Goal: Obtain resource: Download file/media

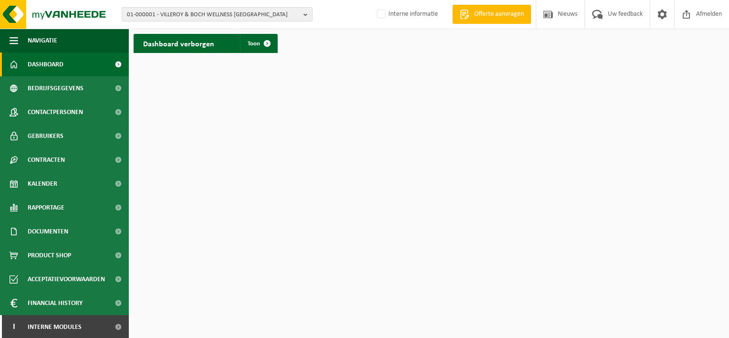
click at [305, 16] on b "button" at bounding box center [308, 14] width 9 height 13
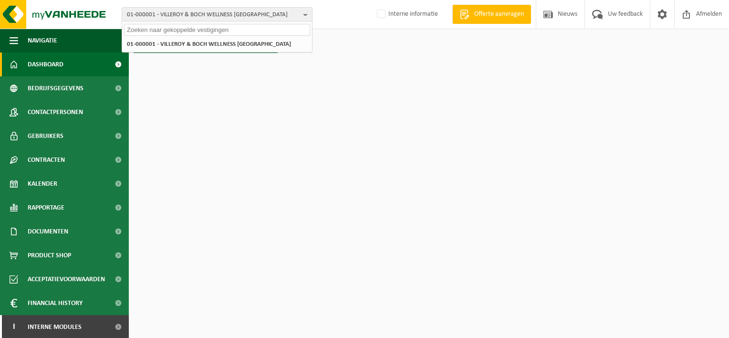
click at [176, 29] on input "text" at bounding box center [217, 30] width 186 height 12
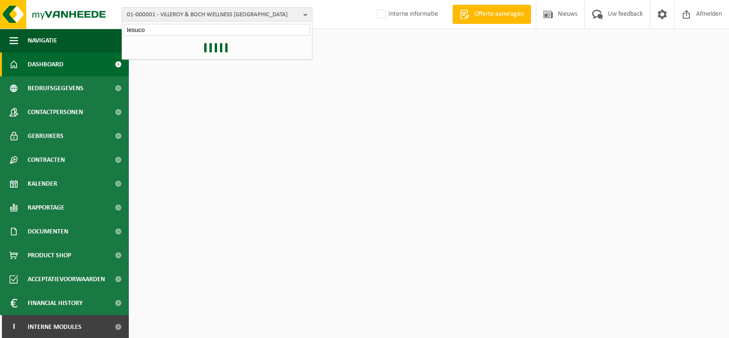
type input "lesuco"
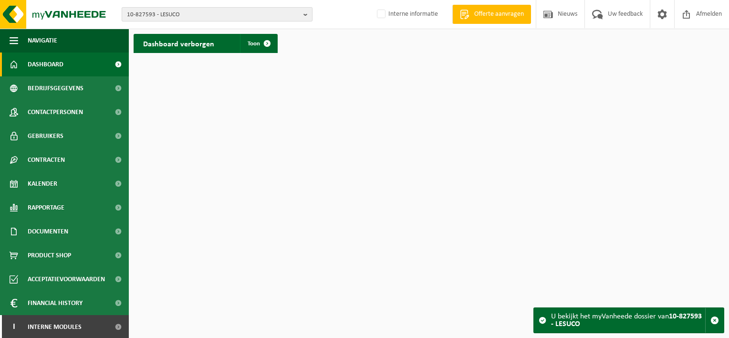
click at [305, 13] on b "button" at bounding box center [308, 14] width 9 height 13
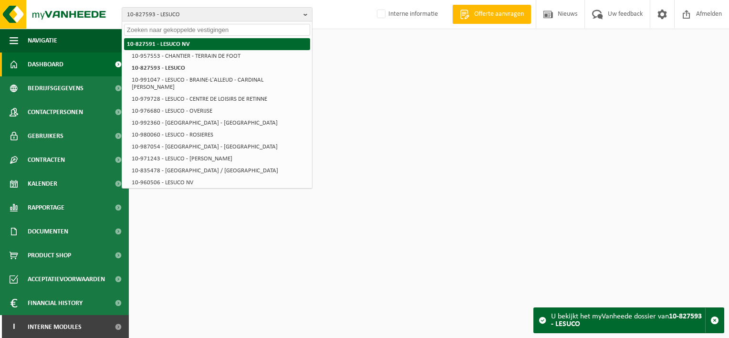
click at [177, 39] on li "10-827591 - LESUCO NV" at bounding box center [217, 44] width 186 height 12
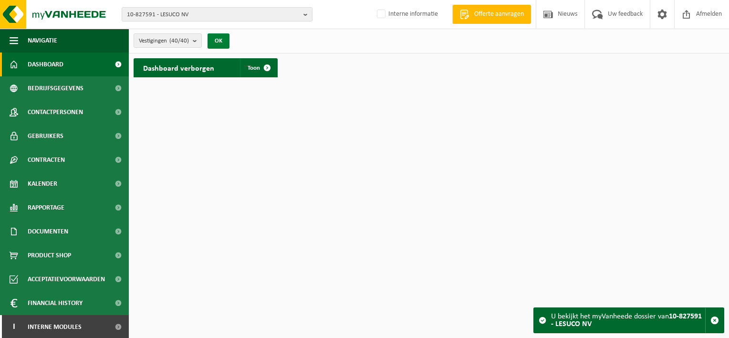
click at [223, 41] on button "OK" at bounding box center [219, 40] width 22 height 15
click at [52, 66] on span "Dashboard" at bounding box center [46, 64] width 36 height 24
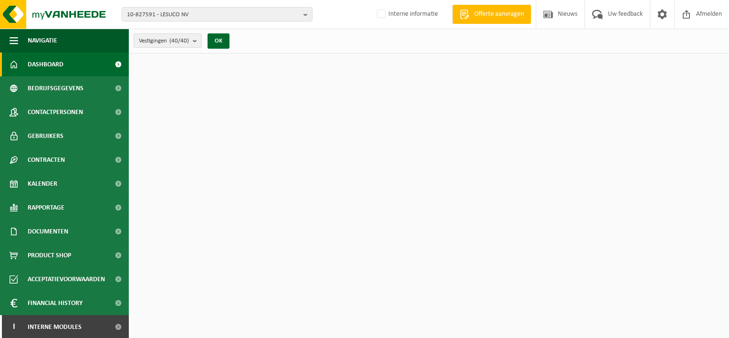
click at [52, 66] on span "Dashboard" at bounding box center [46, 64] width 36 height 24
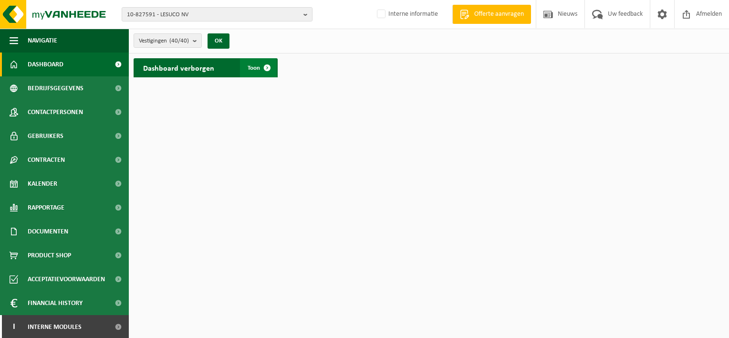
click at [267, 69] on span at bounding box center [267, 67] width 19 height 19
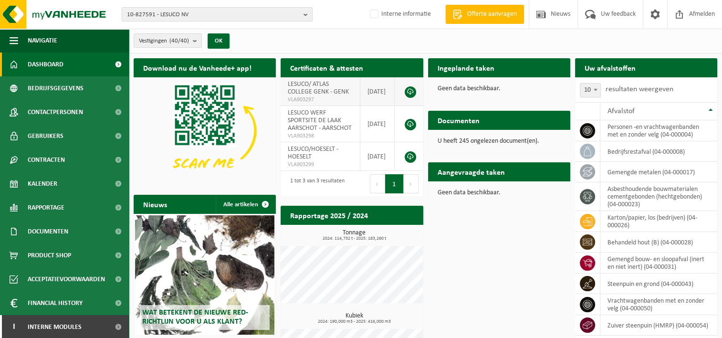
click at [409, 90] on link at bounding box center [410, 91] width 11 height 11
click at [410, 183] on button "Volgende" at bounding box center [411, 183] width 15 height 19
click at [411, 156] on link at bounding box center [410, 156] width 11 height 11
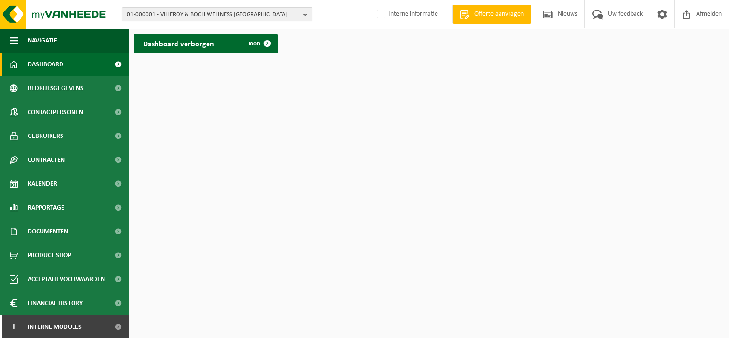
click at [309, 11] on b "button" at bounding box center [308, 14] width 9 height 13
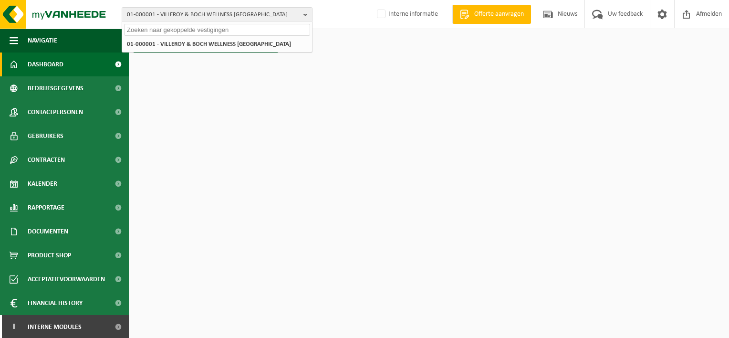
click at [143, 29] on input "text" at bounding box center [217, 30] width 186 height 12
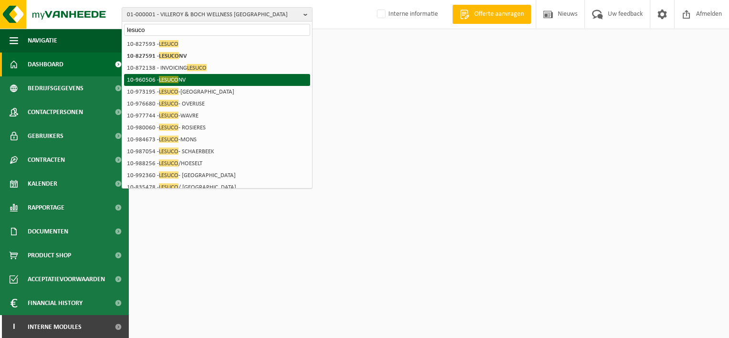
type input "lesuco"
click at [168, 82] on span "LESUCO" at bounding box center [169, 79] width 20 height 7
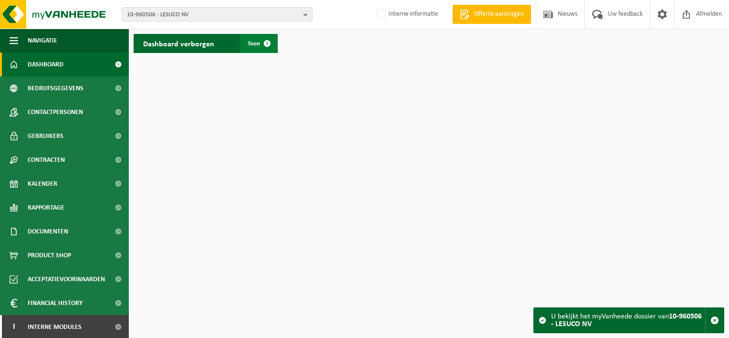
click at [264, 46] on span at bounding box center [267, 43] width 19 height 19
click at [300, 16] on button "10-960506 - LESUCO NV" at bounding box center [217, 14] width 191 height 14
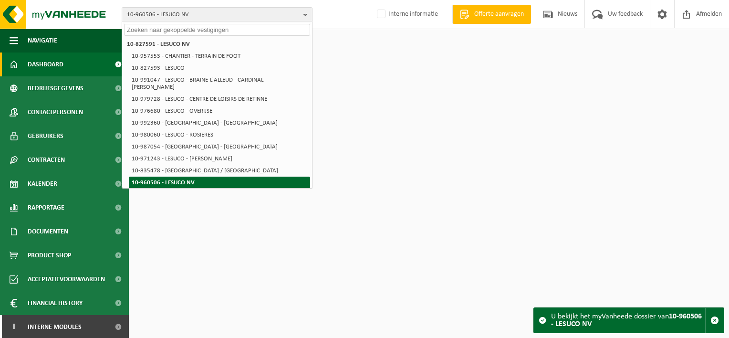
click at [174, 177] on li "10-960506 - LESUCO NV" at bounding box center [219, 183] width 181 height 12
click at [179, 177] on li "10-960506 - LESUCO NV" at bounding box center [219, 183] width 181 height 12
click at [160, 177] on li "10-960506 - LESUCO NV" at bounding box center [219, 183] width 181 height 12
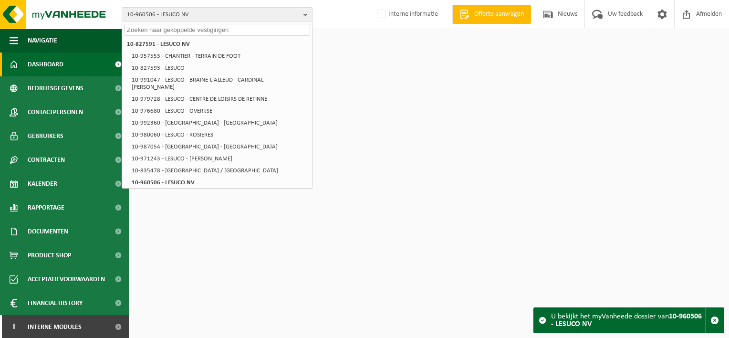
click at [359, 96] on html "10-960506 - LESUCO NV 10-827591 - LESUCO NV 10-957553 - CHANTIER - TERRAIN DE F…" at bounding box center [364, 169] width 729 height 338
click at [320, 58] on html "10-960506 - LESUCO NV 10-827591 - LESUCO NV 10-957553 - CHANTIER - TERRAIN DE F…" at bounding box center [364, 169] width 729 height 338
click at [349, 195] on html "10-960506 - LESUCO NV 10-827591 - LESUCO NV 10-957553 - CHANTIER - TERRAIN DE F…" at bounding box center [364, 169] width 729 height 338
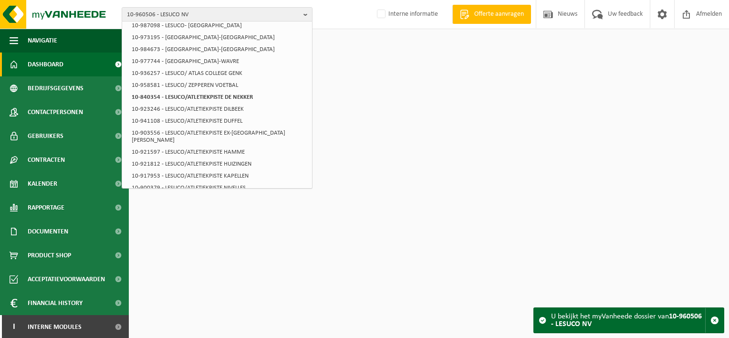
scroll to position [207, 0]
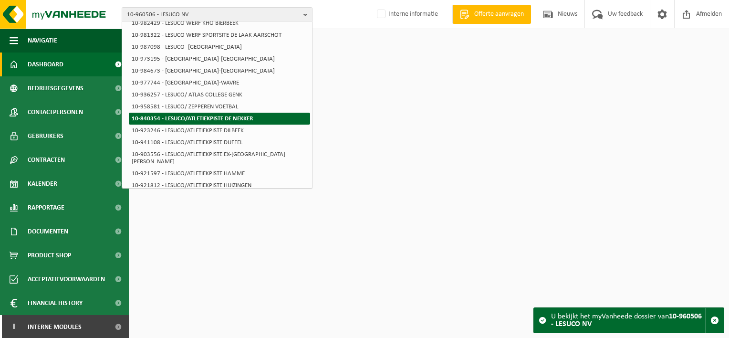
click at [240, 115] on strong "10-840354 - LESUCO/ATLETIEKPISTE DE NEKKER" at bounding box center [192, 118] width 121 height 6
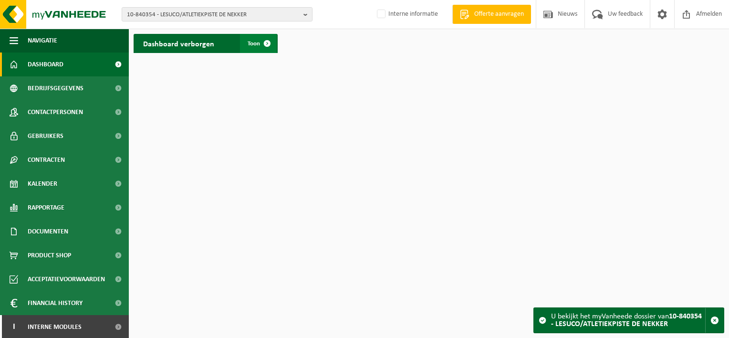
click at [269, 43] on span at bounding box center [267, 43] width 19 height 19
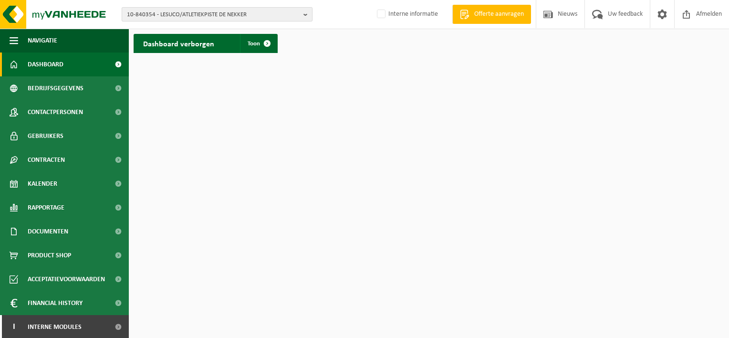
click at [304, 19] on b "button" at bounding box center [308, 14] width 9 height 13
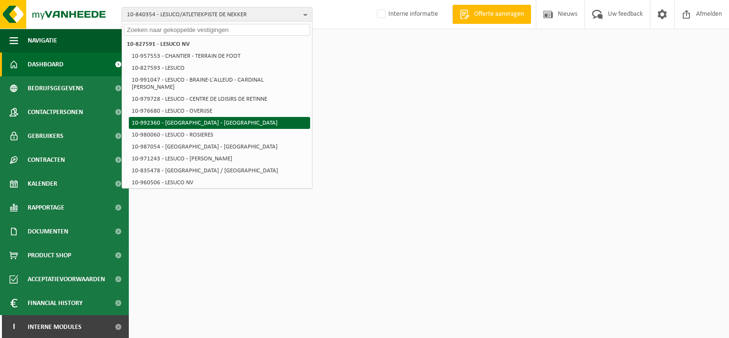
click at [199, 117] on li "10-992360 - [GEOGRAPHIC_DATA] - [GEOGRAPHIC_DATA]" at bounding box center [219, 123] width 181 height 12
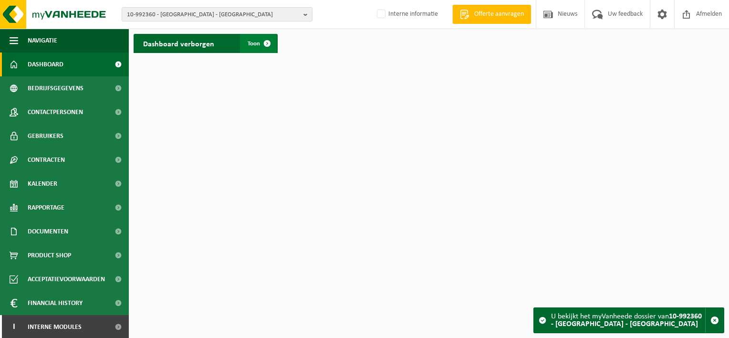
click at [269, 43] on span at bounding box center [267, 43] width 19 height 19
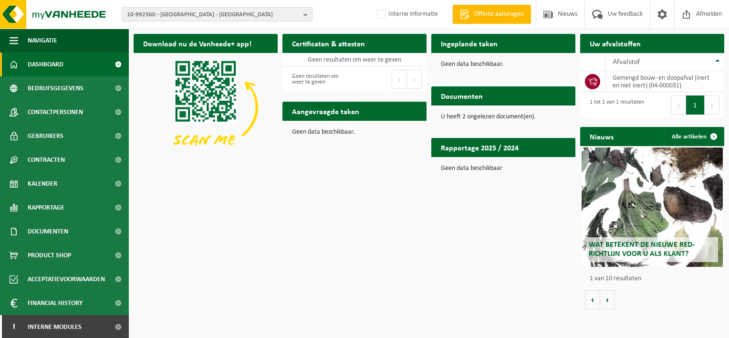
click at [300, 14] on button "10-992360 - [GEOGRAPHIC_DATA] - [GEOGRAPHIC_DATA]" at bounding box center [217, 14] width 191 height 14
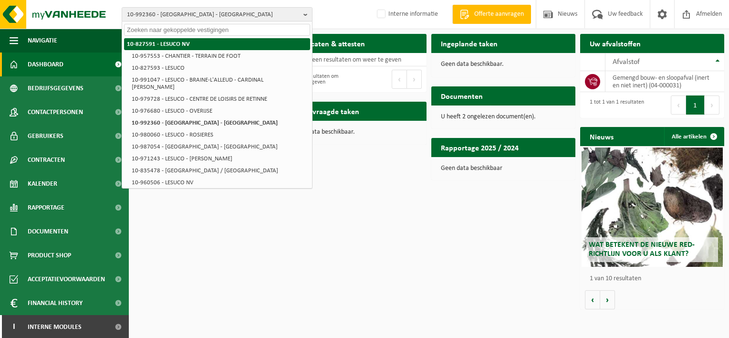
click at [164, 42] on strong "10-827591 - LESUCO NV" at bounding box center [158, 44] width 63 height 6
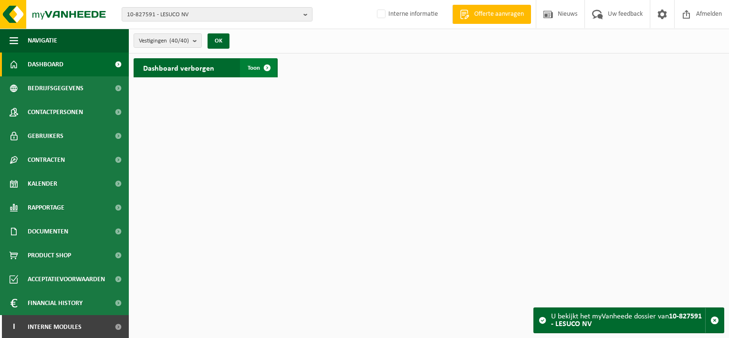
click at [267, 67] on span at bounding box center [267, 67] width 19 height 19
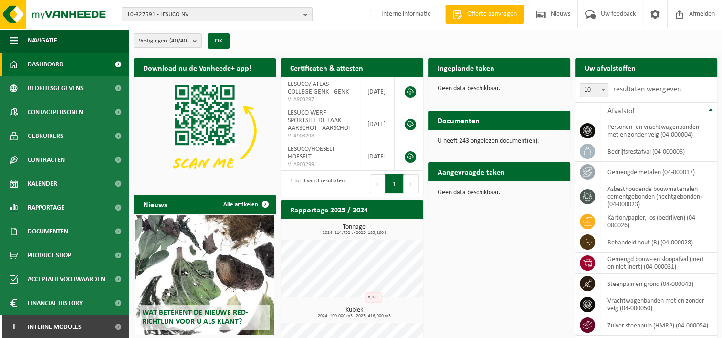
click at [409, 183] on button "Volgende" at bounding box center [411, 183] width 15 height 19
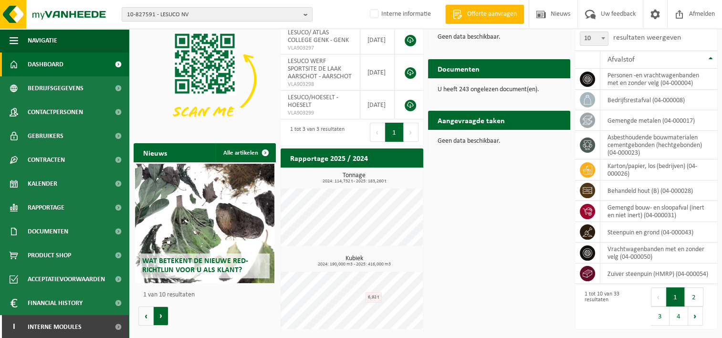
click at [163, 314] on button "Volgende" at bounding box center [161, 315] width 15 height 19
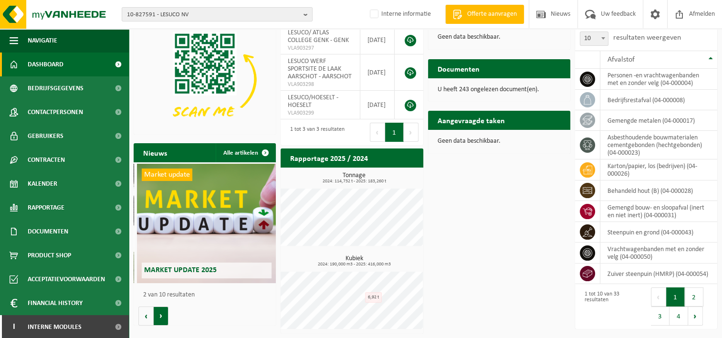
scroll to position [0, 142]
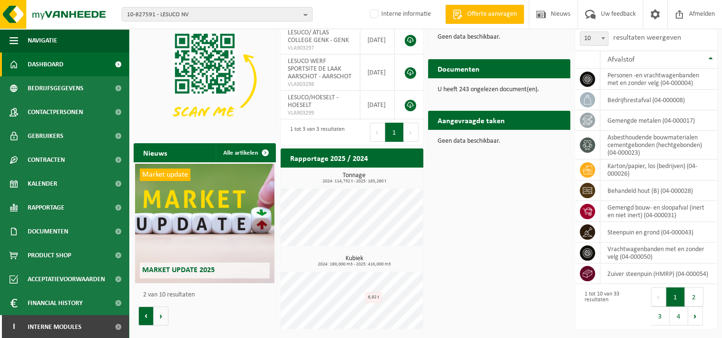
click at [147, 316] on button "Vorige" at bounding box center [145, 315] width 15 height 19
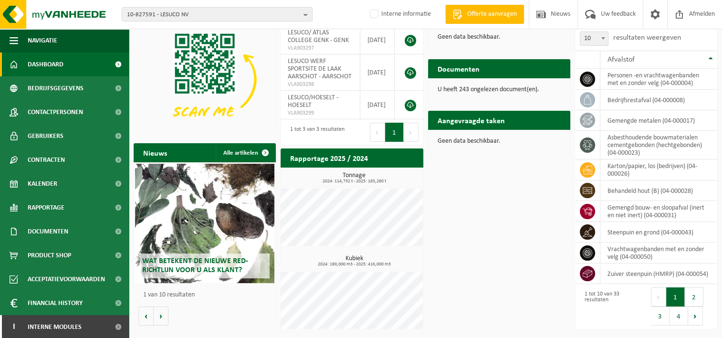
scroll to position [0, 0]
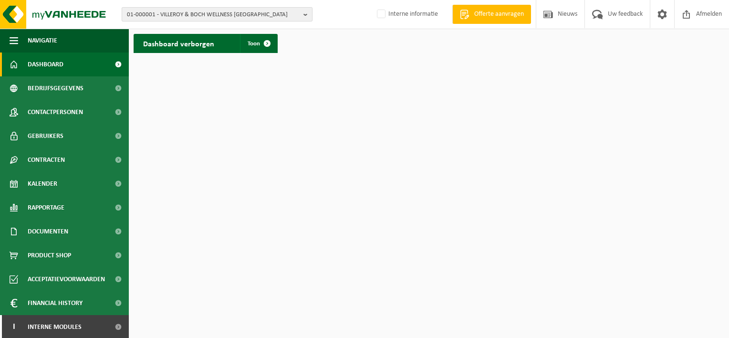
click at [304, 16] on b "button" at bounding box center [308, 14] width 9 height 13
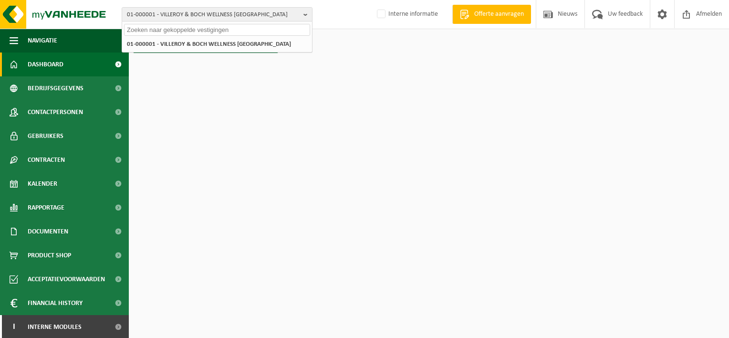
click at [205, 31] on input "text" at bounding box center [217, 30] width 186 height 12
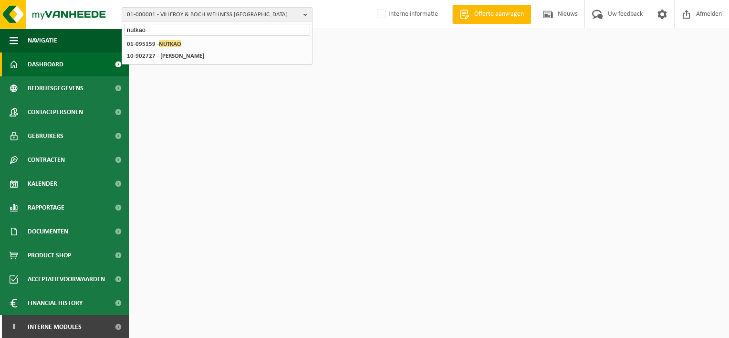
type input "nutkao"
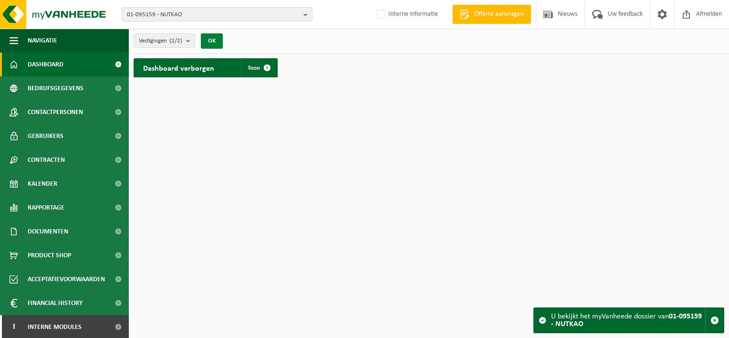
click at [211, 43] on button "OK" at bounding box center [212, 40] width 22 height 15
click at [268, 69] on span at bounding box center [267, 67] width 19 height 19
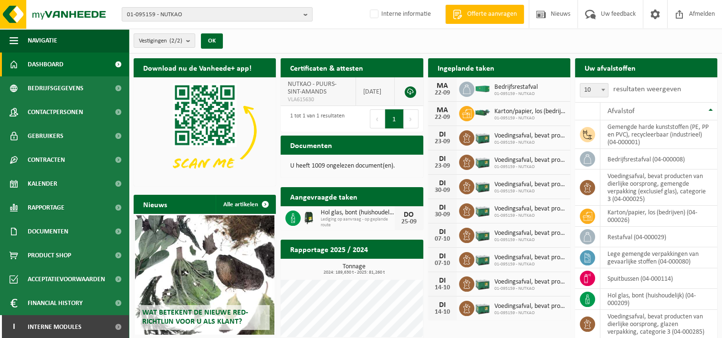
click at [407, 91] on link at bounding box center [410, 91] width 11 height 11
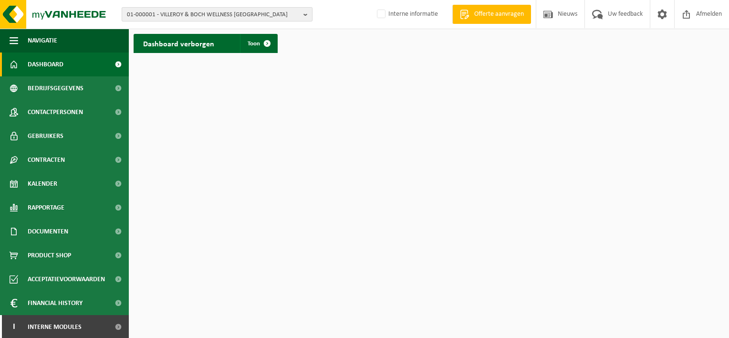
click at [302, 11] on button "01-000001 - VILLEROY & BOCH WELLNESS NV" at bounding box center [217, 14] width 191 height 14
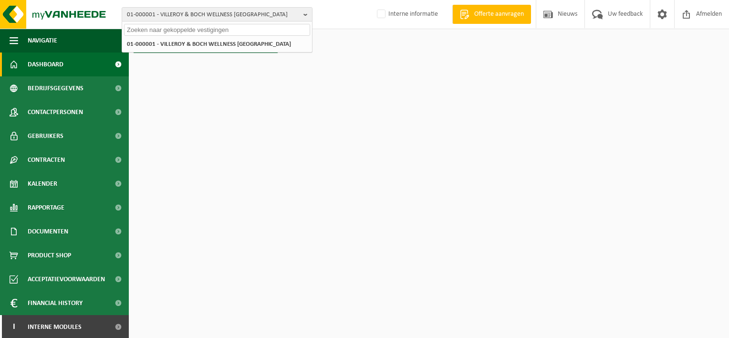
click at [191, 27] on input "text" at bounding box center [217, 30] width 186 height 12
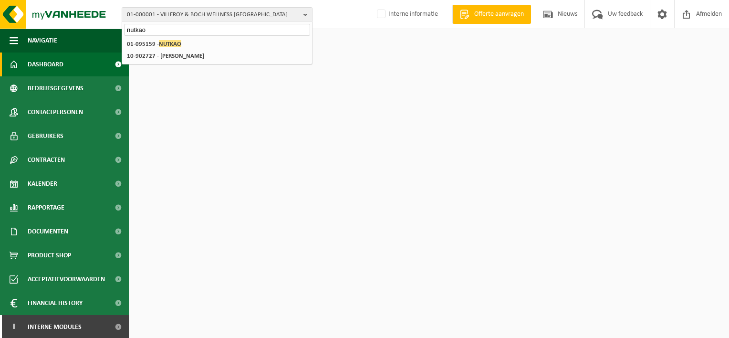
click at [174, 34] on input "nutkao" at bounding box center [217, 30] width 186 height 12
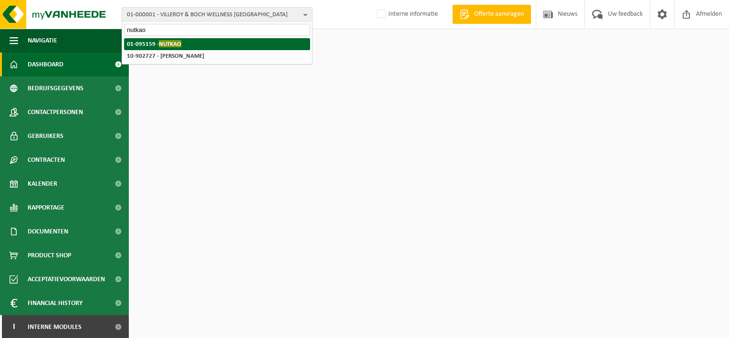
type input "nutkao"
click at [169, 44] on span "NUTKAO" at bounding box center [170, 43] width 22 height 7
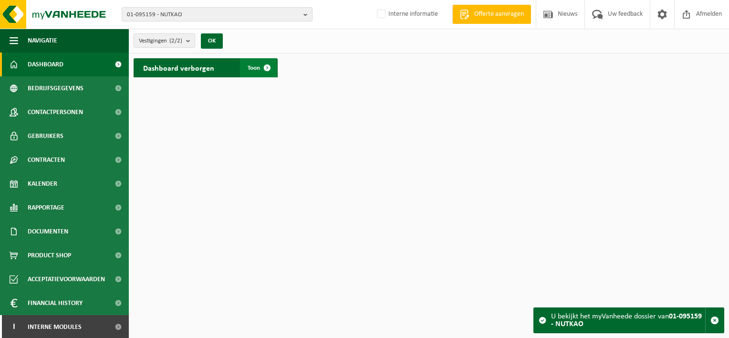
click at [270, 71] on span at bounding box center [267, 67] width 19 height 19
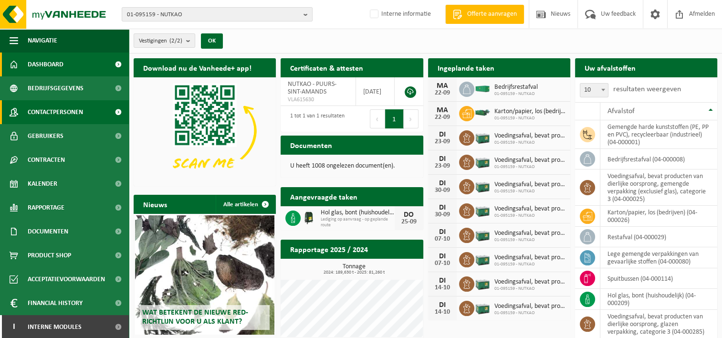
click at [63, 107] on span "Contactpersonen" at bounding box center [55, 112] width 55 height 24
